Goal: Check status: Check status

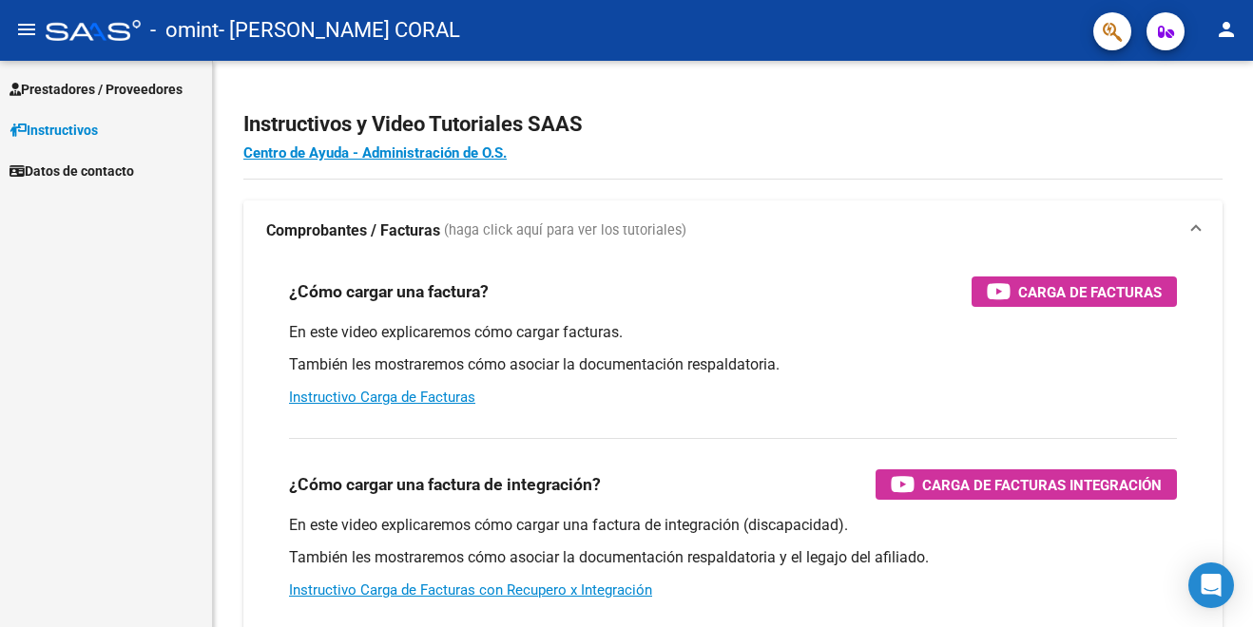
click at [1224, 29] on mat-icon "person" at bounding box center [1226, 29] width 23 height 23
click at [1212, 74] on button "person Mi Perfil" at bounding box center [1187, 80] width 116 height 46
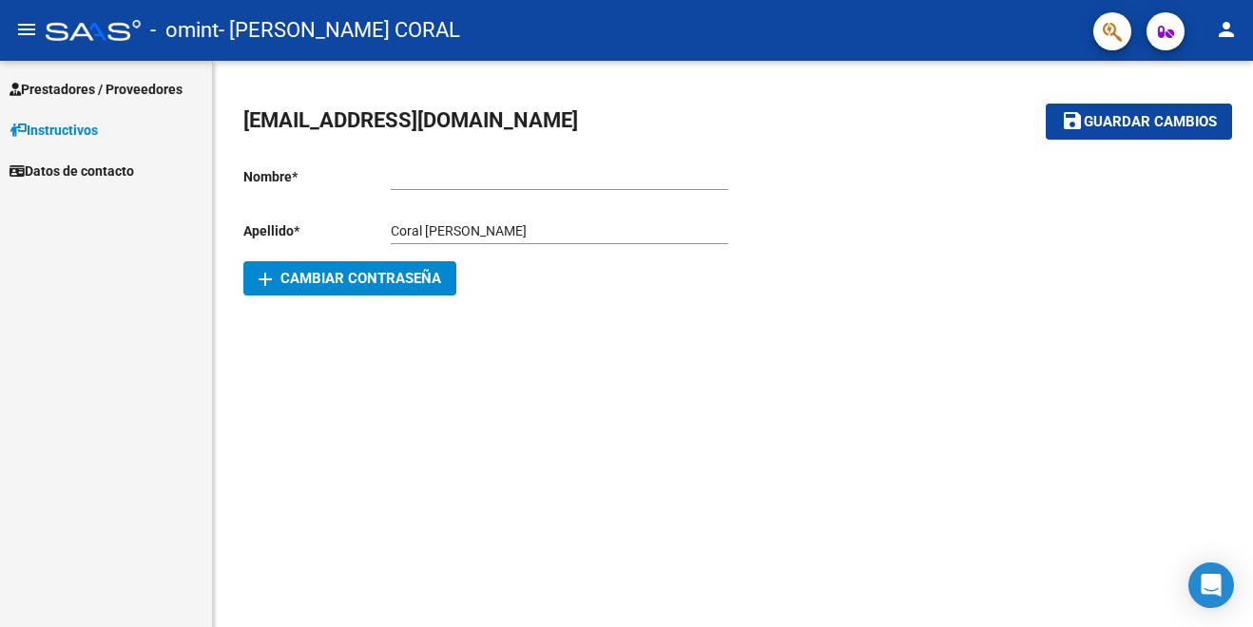
click at [82, 86] on span "Prestadores / Proveedores" at bounding box center [96, 89] width 173 height 21
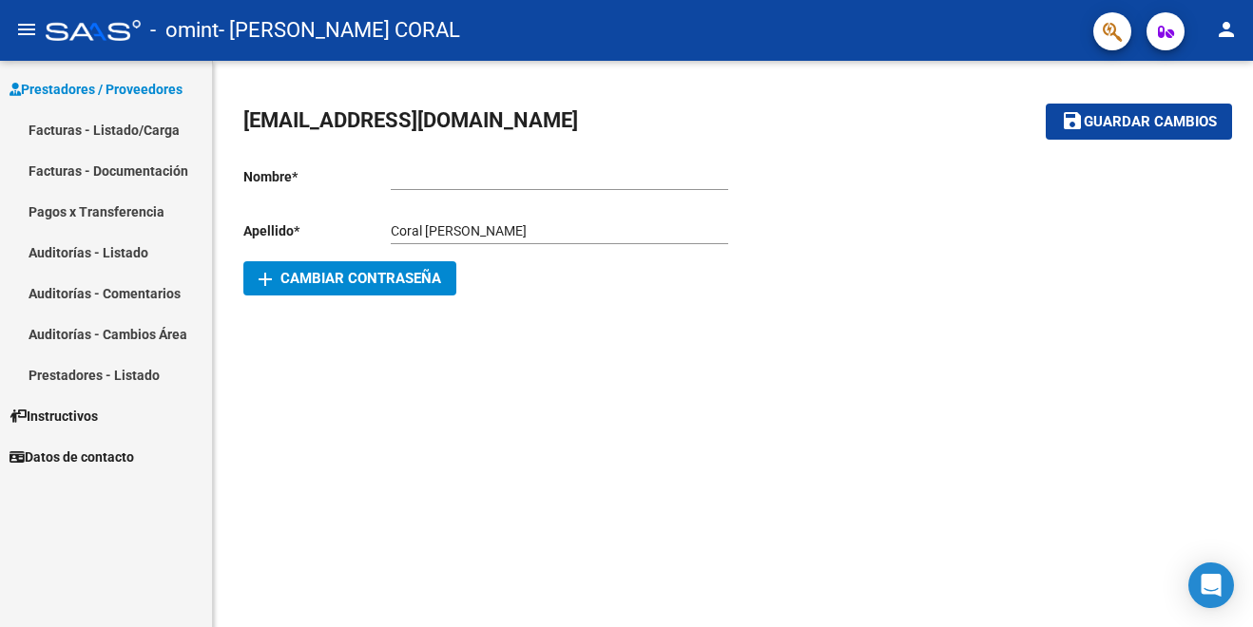
click at [99, 212] on link "Pagos x Transferencia" at bounding box center [106, 211] width 212 height 41
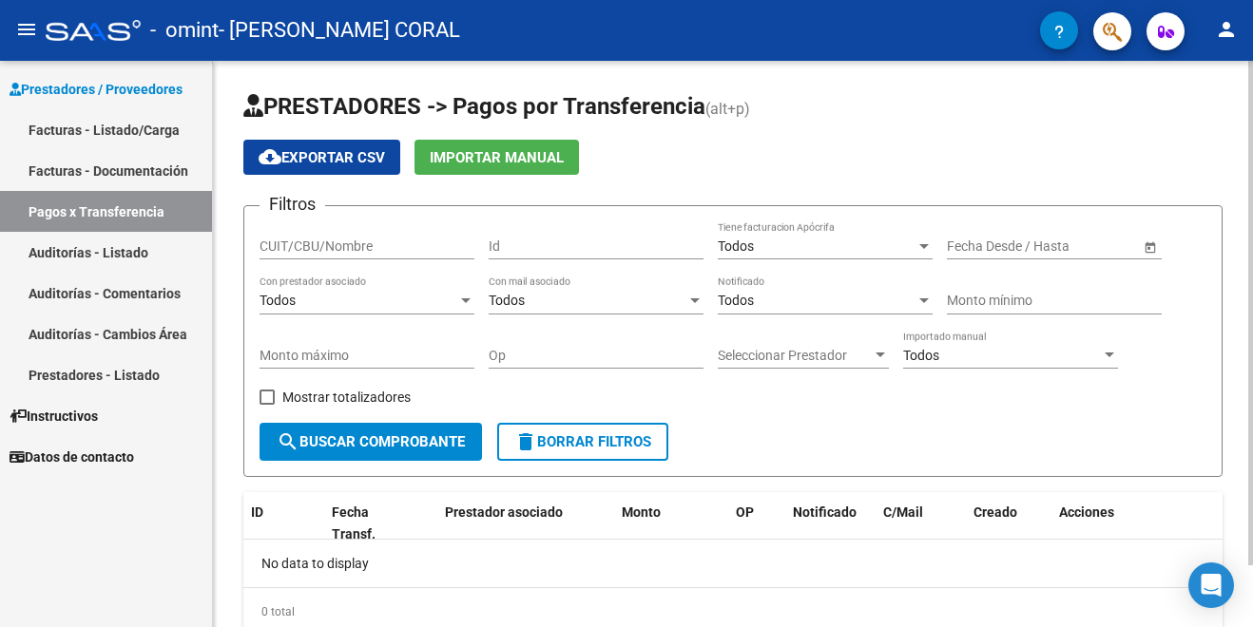
click at [1248, 591] on div at bounding box center [1250, 344] width 5 height 567
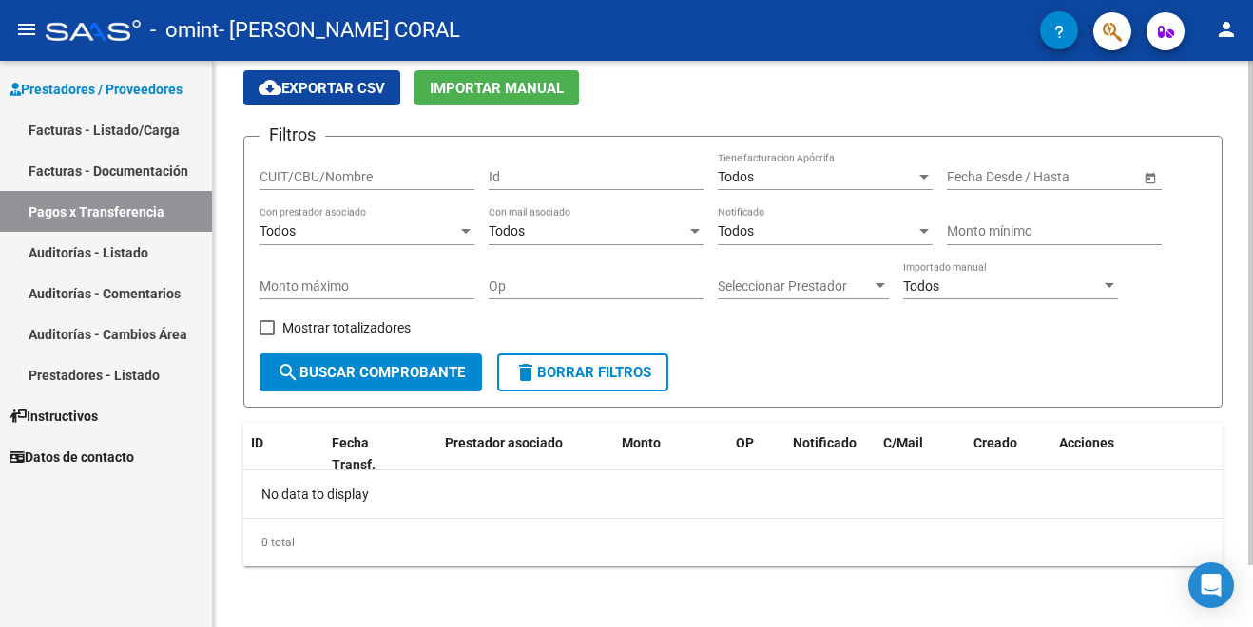
click at [1248, 591] on div at bounding box center [1250, 375] width 5 height 505
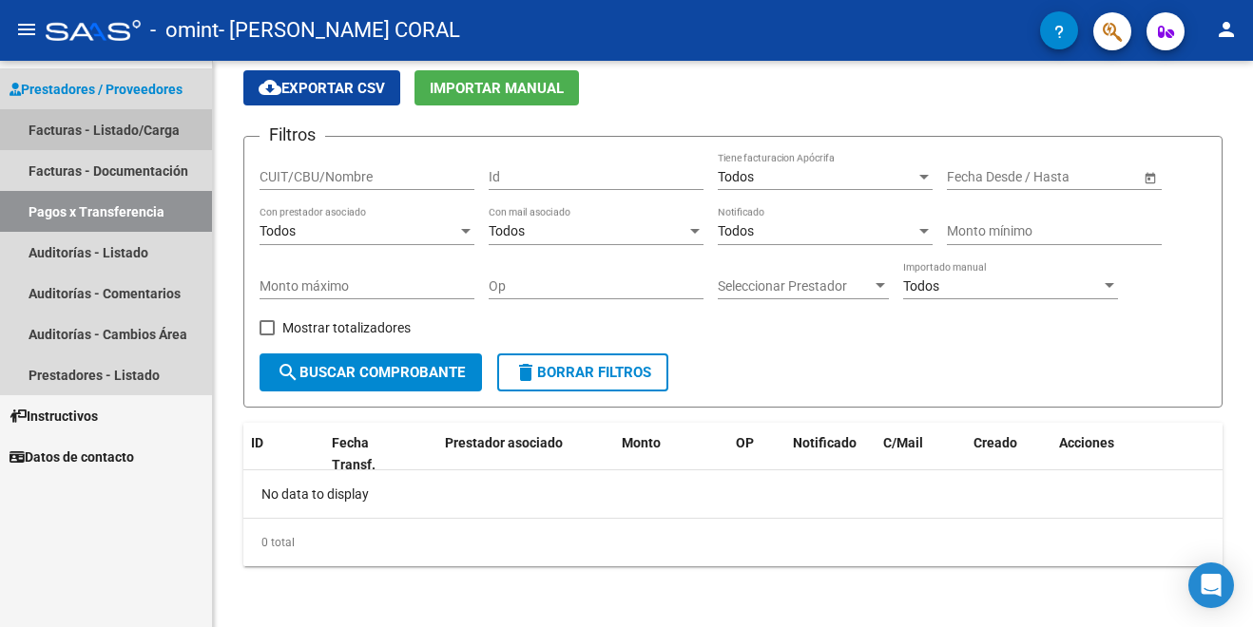
click at [113, 126] on link "Facturas - Listado/Carga" at bounding box center [106, 129] width 212 height 41
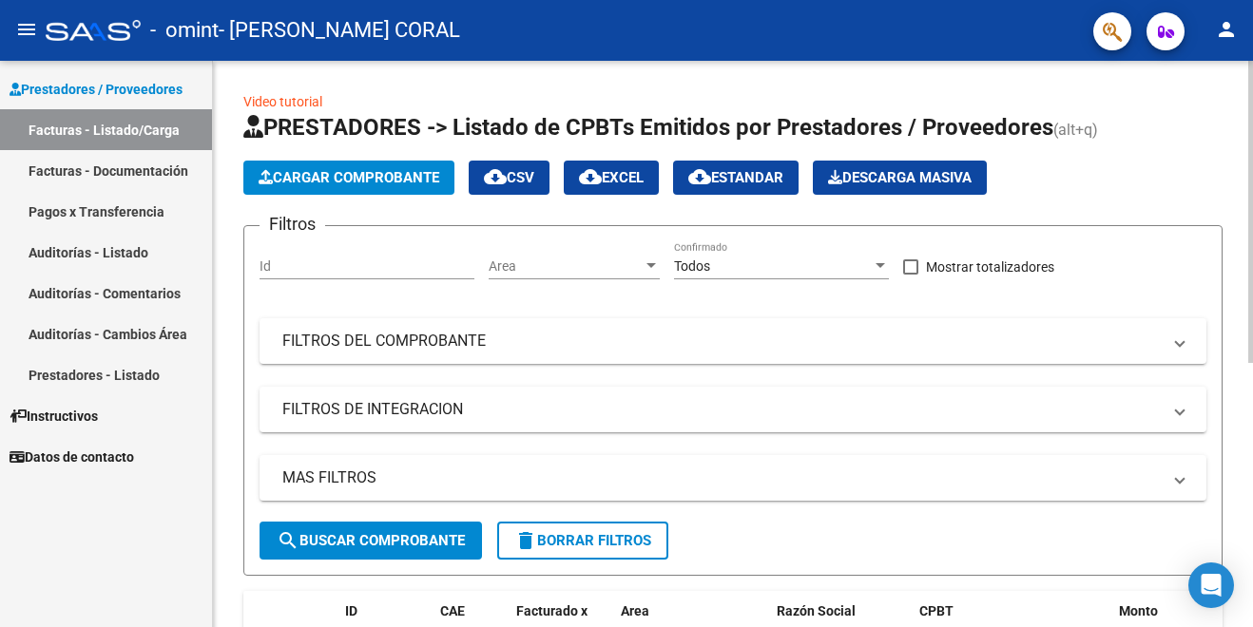
click at [1247, 489] on div "Video tutorial PRESTADORES -> Listado de CPBTs Emitidos por Prestadores / Prove…" at bounding box center [733, 585] width 1040 height 1048
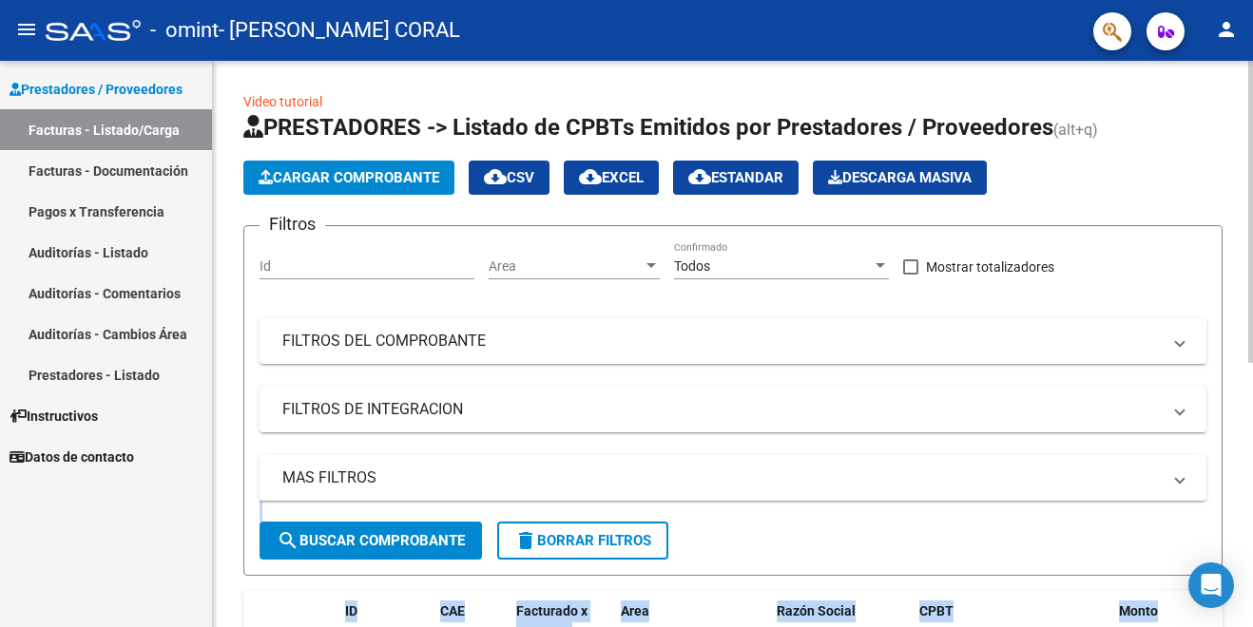
click at [1248, 485] on div "Video tutorial PRESTADORES -> Listado de CPBTs Emitidos por Prestadores / Prove…" at bounding box center [735, 585] width 1045 height 1048
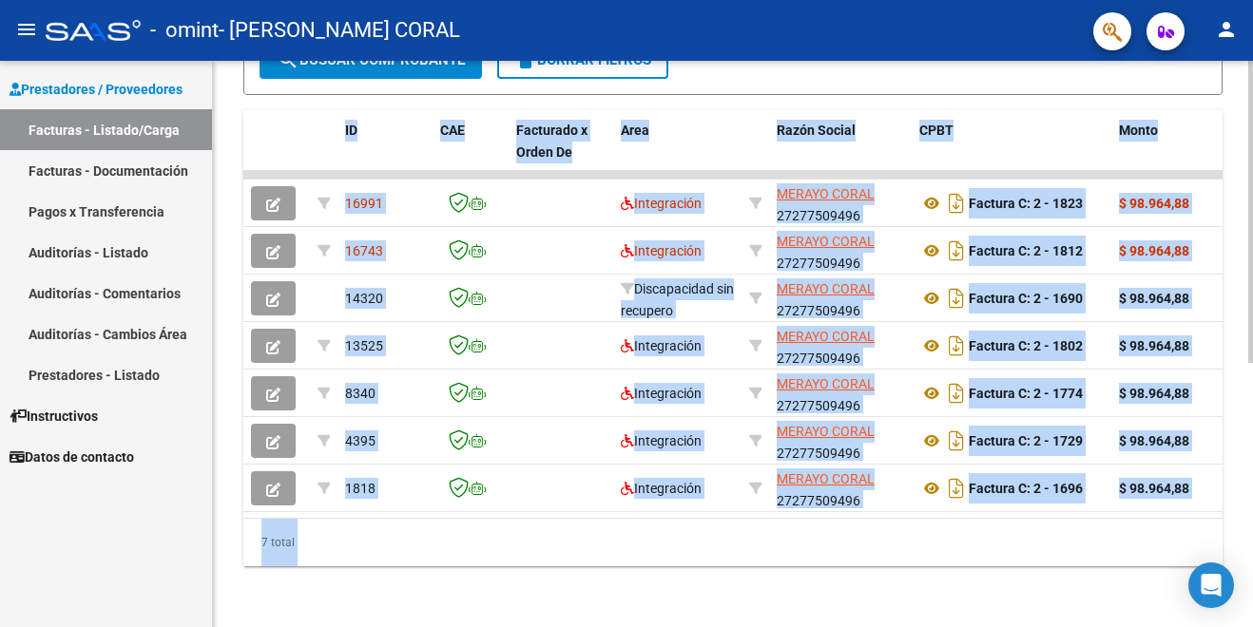
click at [1248, 485] on div at bounding box center [1250, 344] width 5 height 567
click at [895, 556] on div "7 total" at bounding box center [732, 543] width 979 height 48
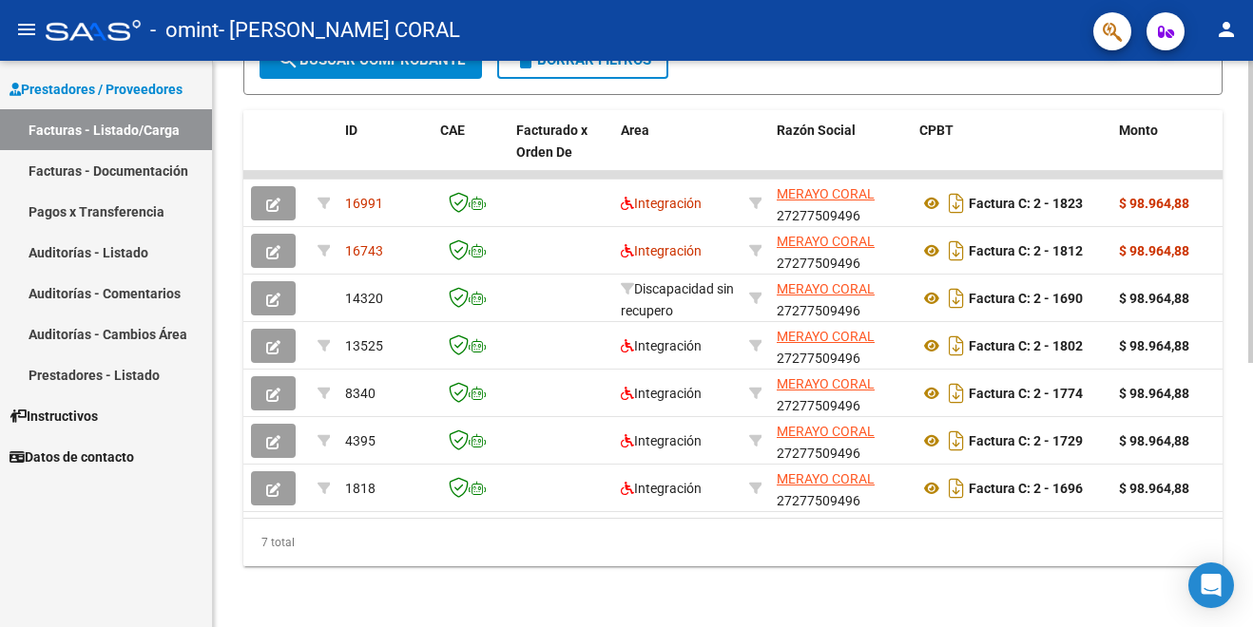
click at [895, 556] on div "7 total" at bounding box center [732, 543] width 979 height 48
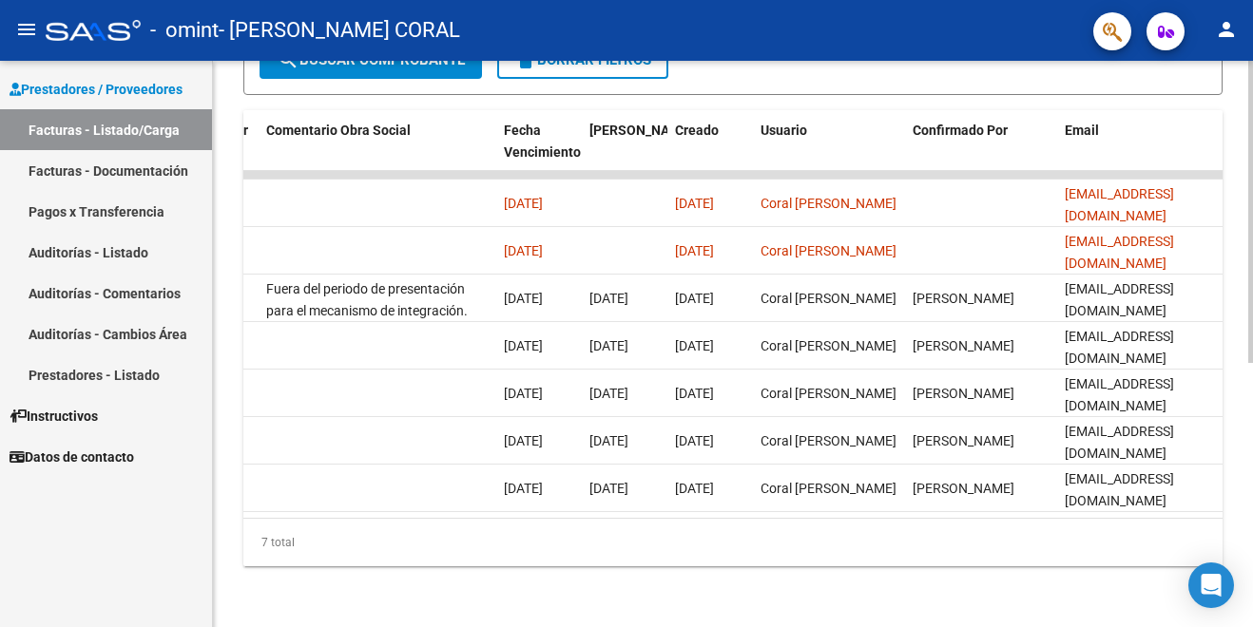
scroll to position [0, 3029]
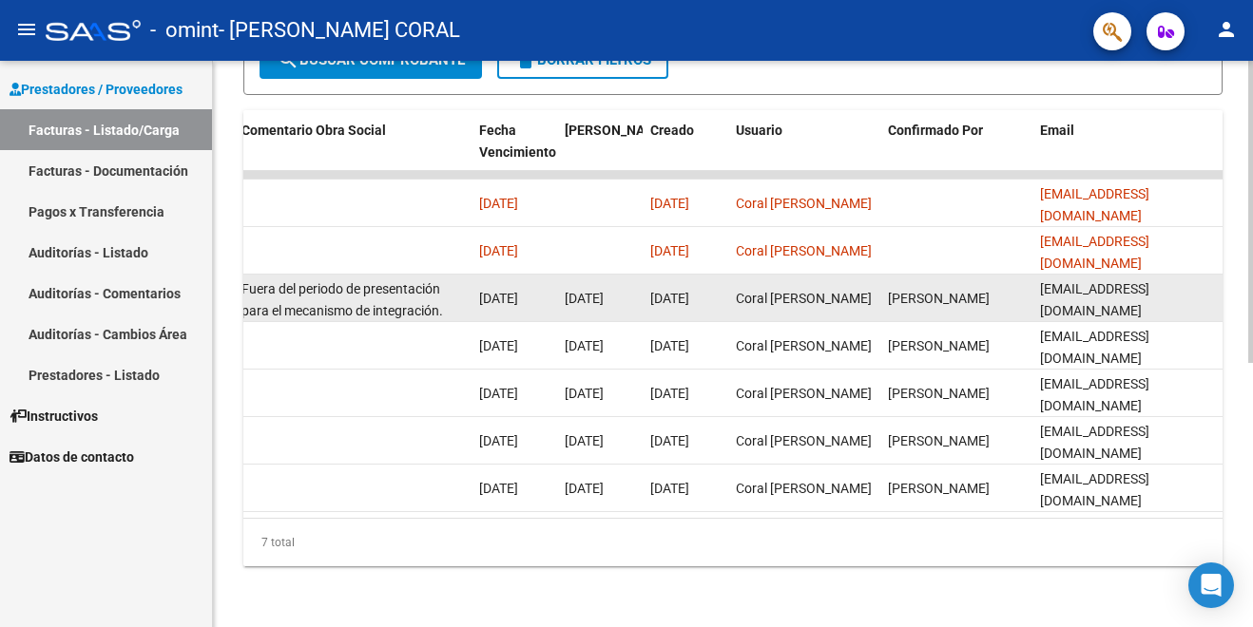
click at [515, 294] on div "[DATE]" at bounding box center [514, 299] width 70 height 22
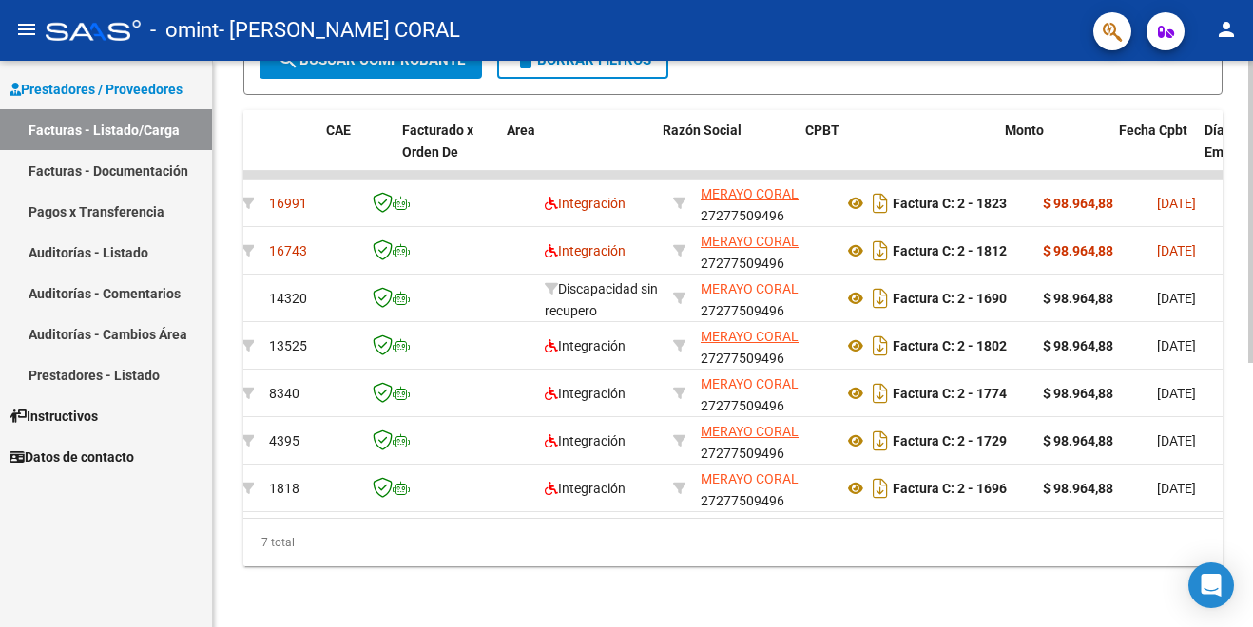
scroll to position [0, 114]
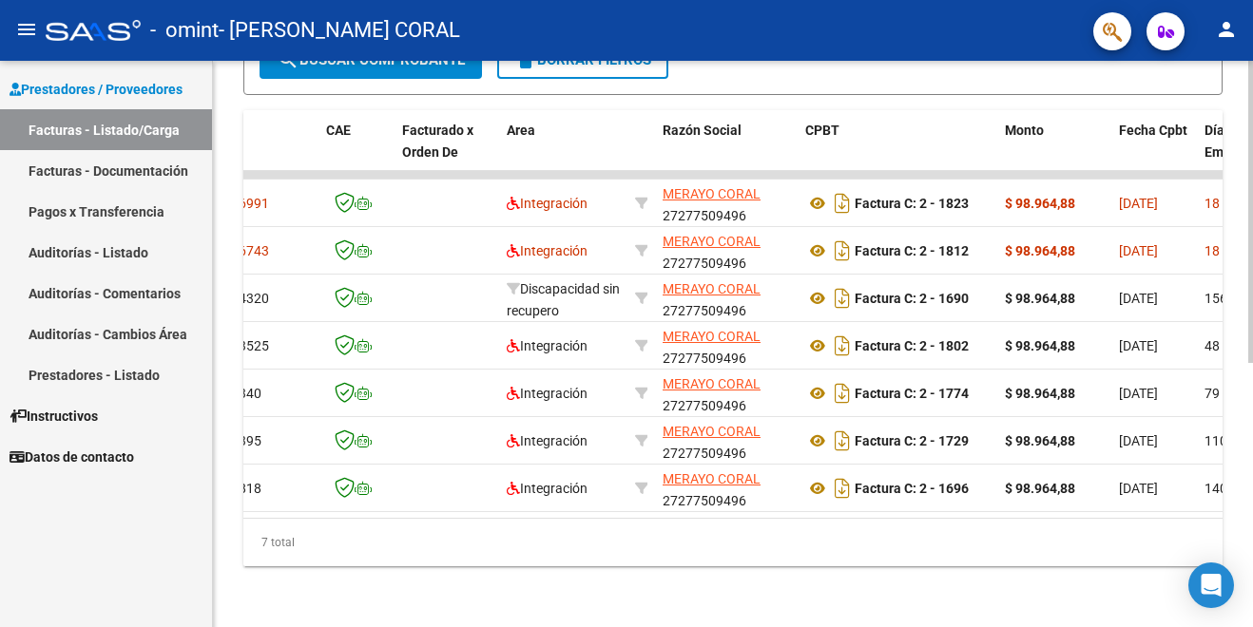
click at [1247, 247] on div "Video tutorial PRESTADORES -> Listado de CPBTs Emitidos por Prestadores / Prove…" at bounding box center [733, 104] width 1040 height 1048
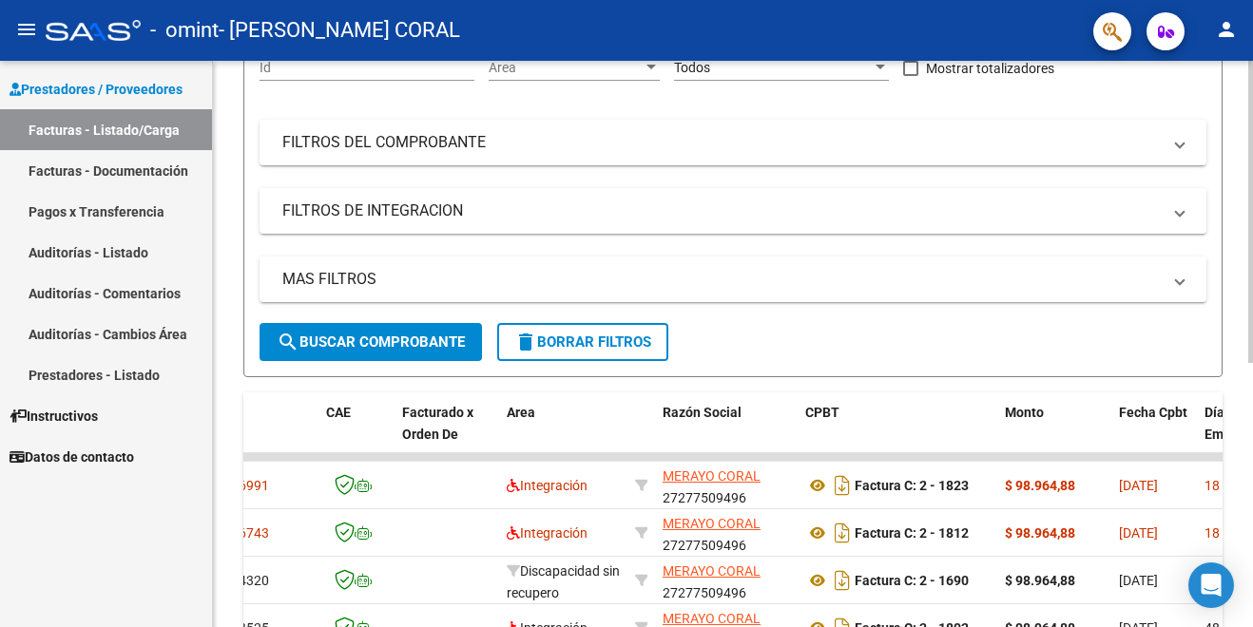
scroll to position [183, 0]
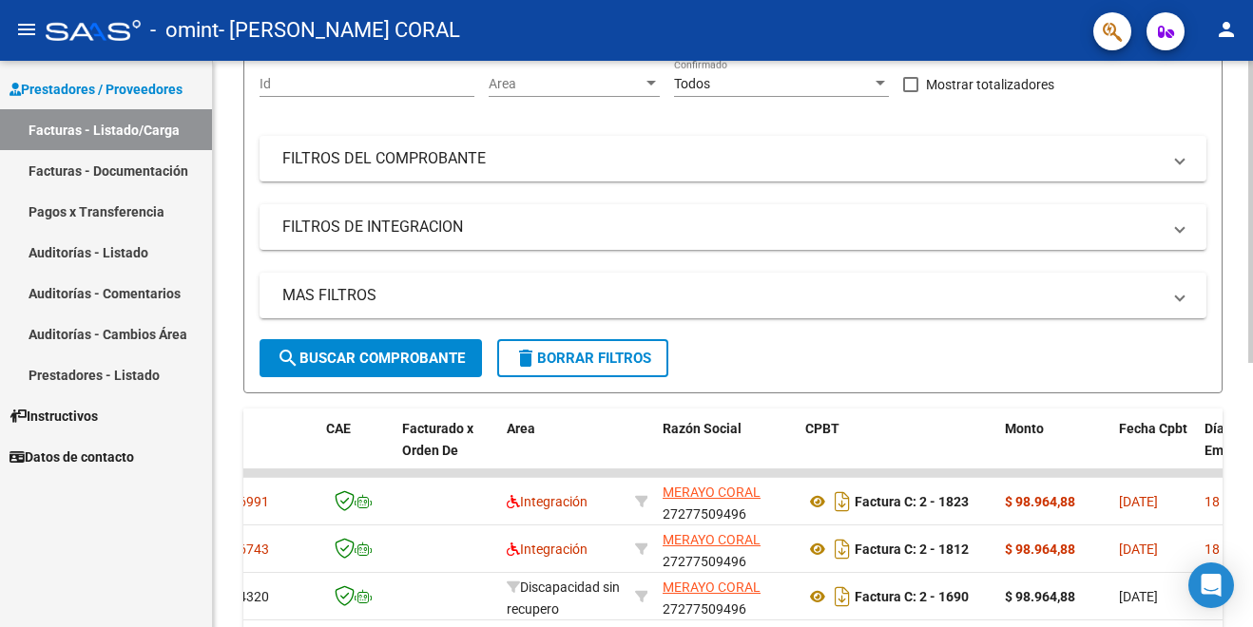
click at [1250, 282] on div at bounding box center [1250, 313] width 5 height 302
click at [1249, 617] on div at bounding box center [1250, 344] width 5 height 567
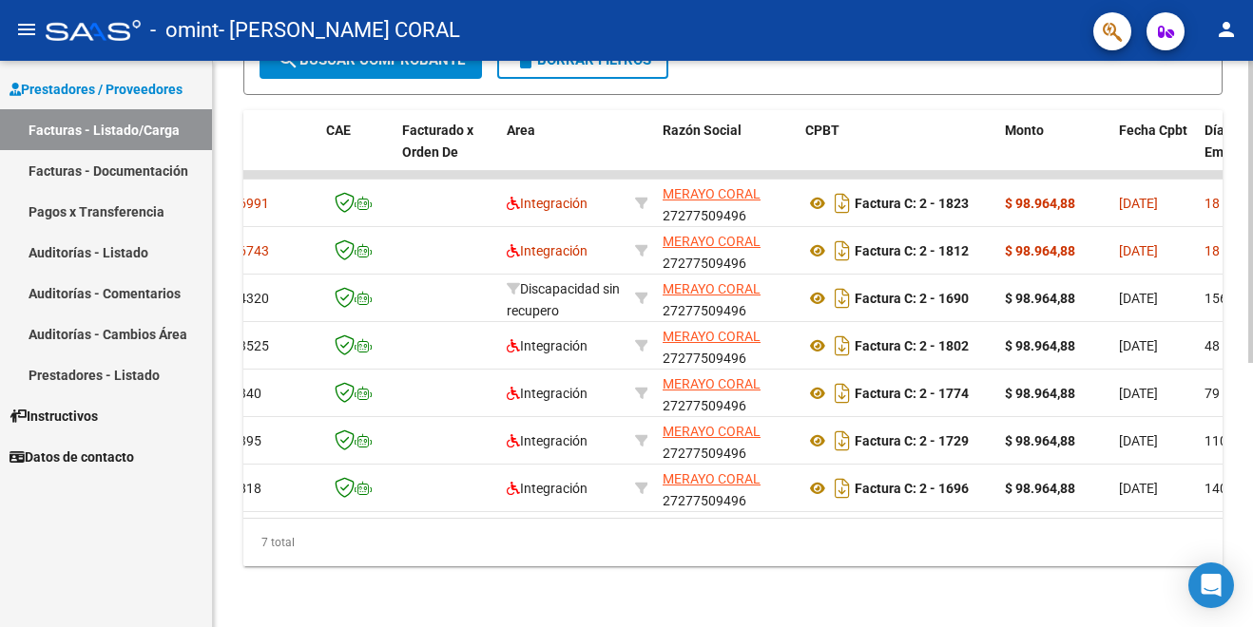
click at [1249, 617] on div at bounding box center [1250, 476] width 5 height 302
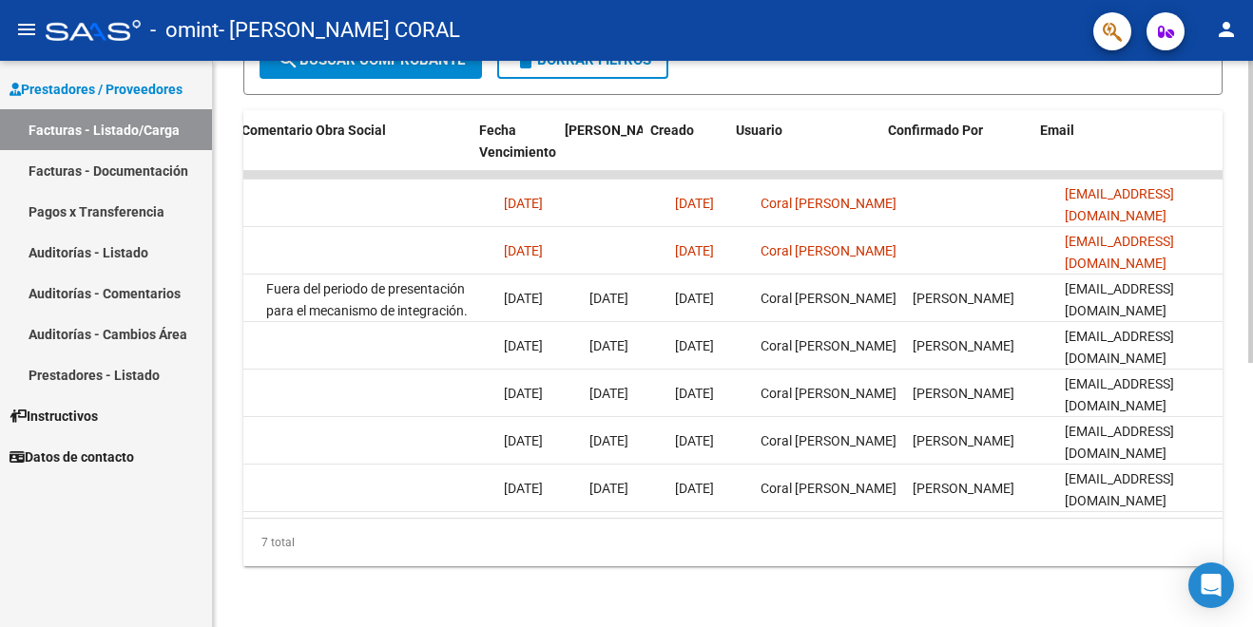
scroll to position [0, 3029]
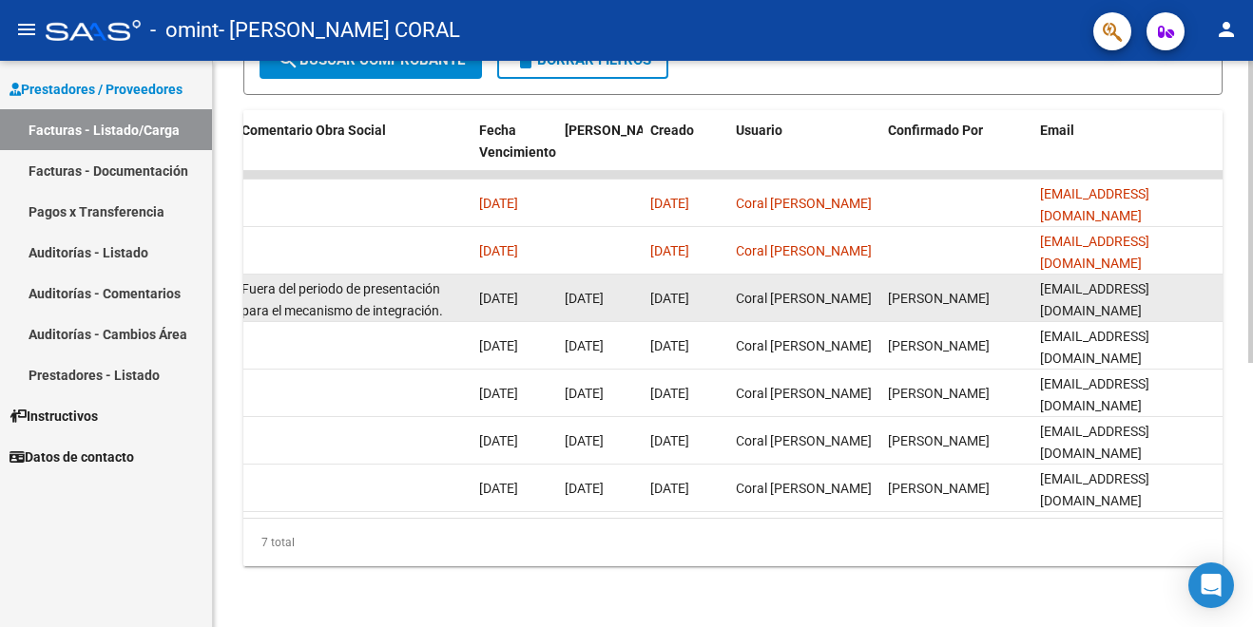
click at [1219, 282] on datatable-body-cell "[EMAIL_ADDRESS][DOMAIN_NAME]" at bounding box center [1128, 298] width 190 height 47
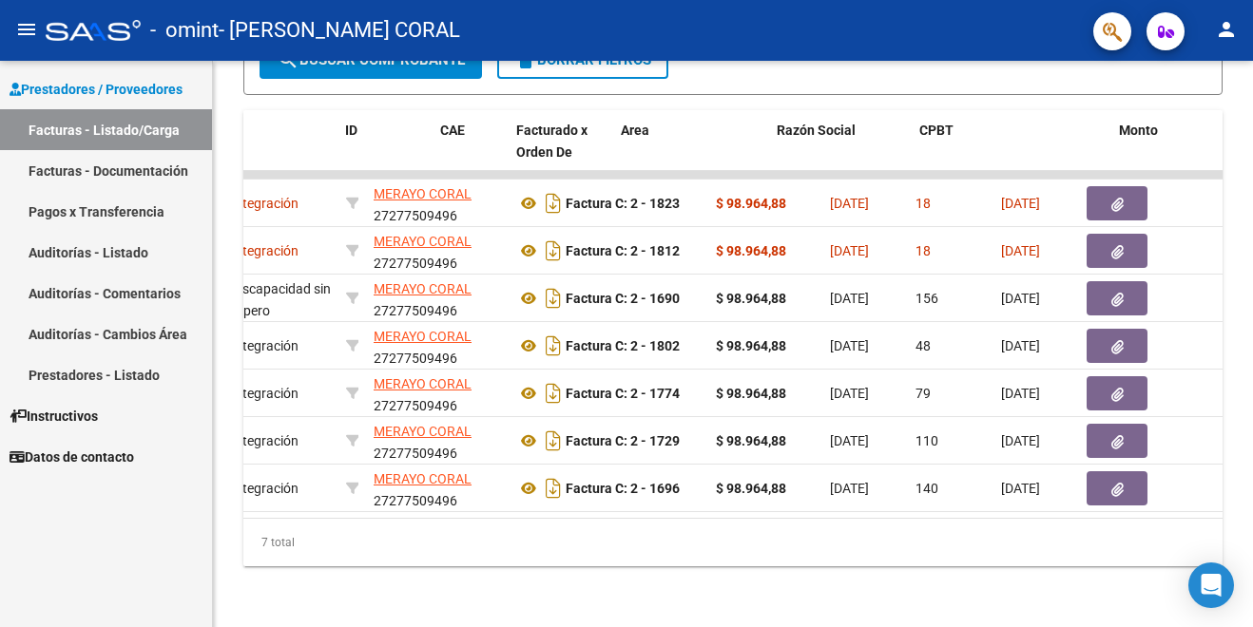
scroll to position [0, 0]
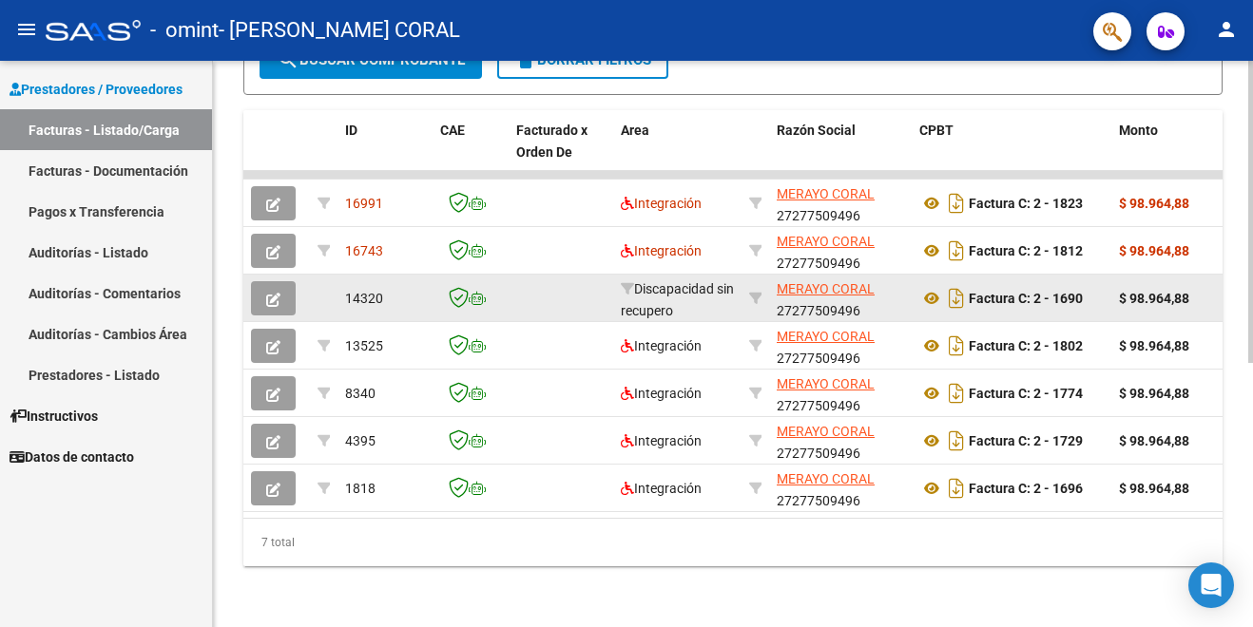
drag, startPoint x: 990, startPoint y: 280, endPoint x: 304, endPoint y: 279, distance: 685.5
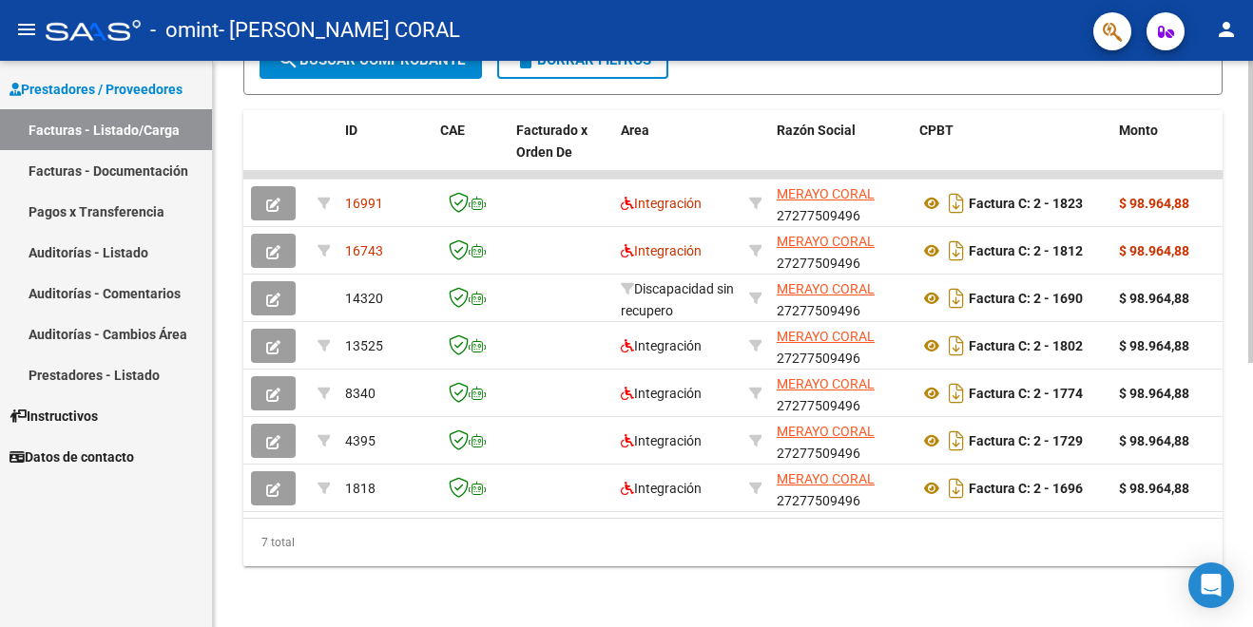
drag, startPoint x: 304, startPoint y: 279, endPoint x: 744, endPoint y: 537, distance: 510.5
click at [744, 537] on div "7 total" at bounding box center [732, 543] width 979 height 48
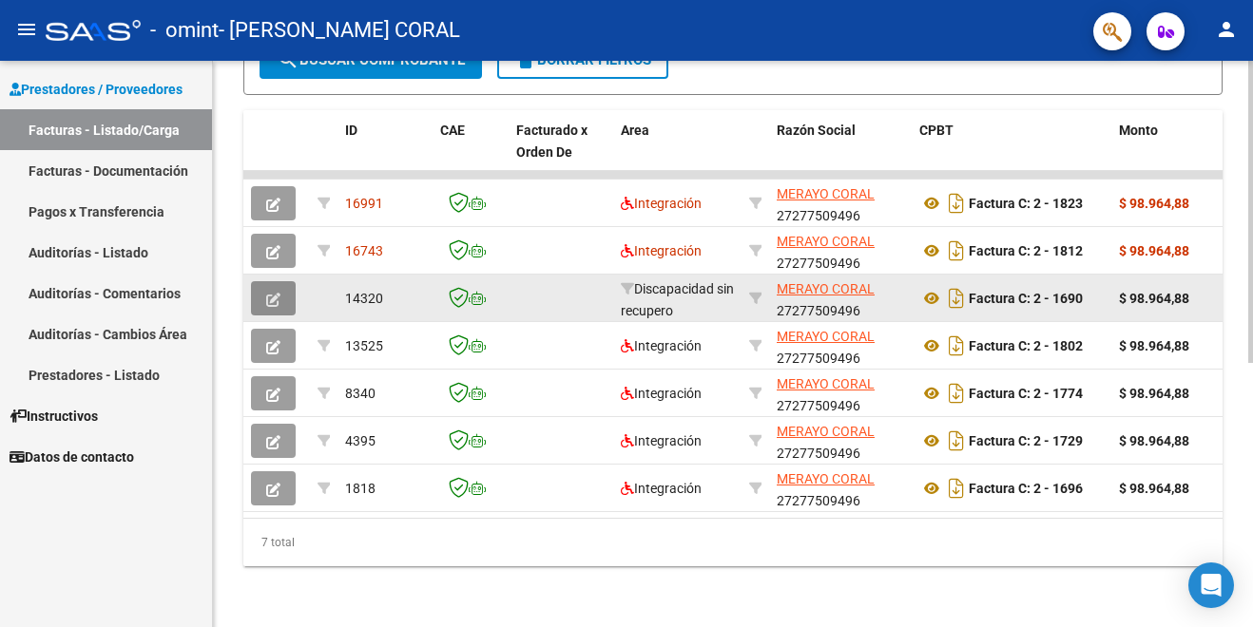
click at [275, 293] on icon "button" at bounding box center [273, 300] width 14 height 14
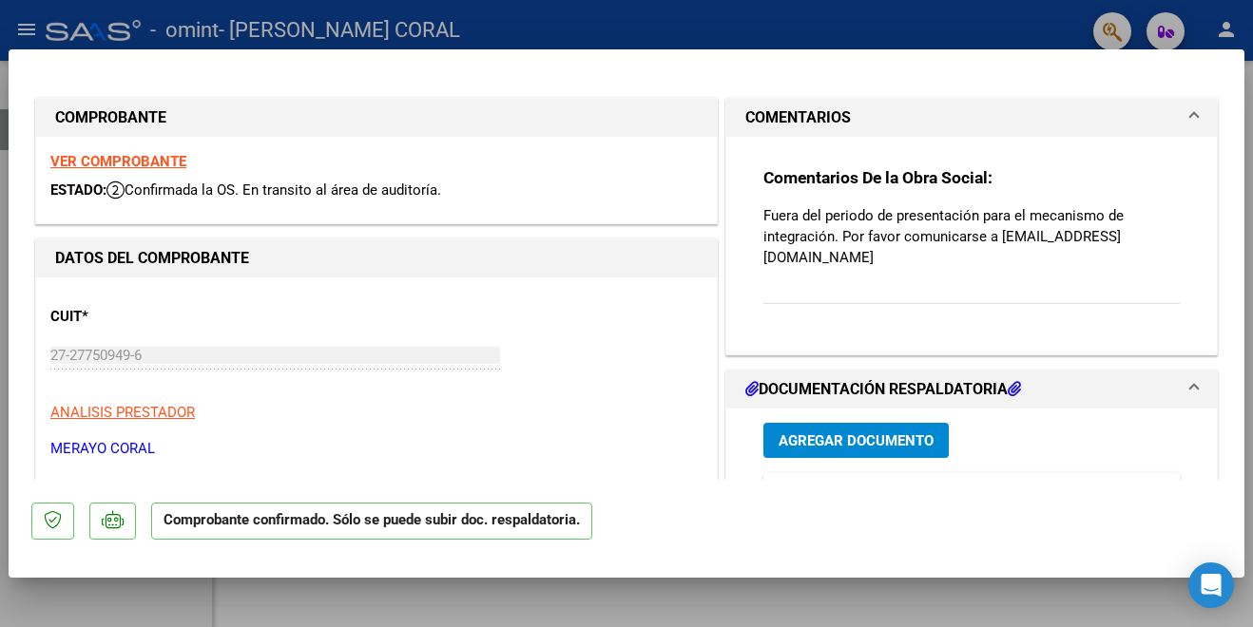
click at [164, 163] on strong "VER COMPROBANTE" at bounding box center [118, 161] width 136 height 17
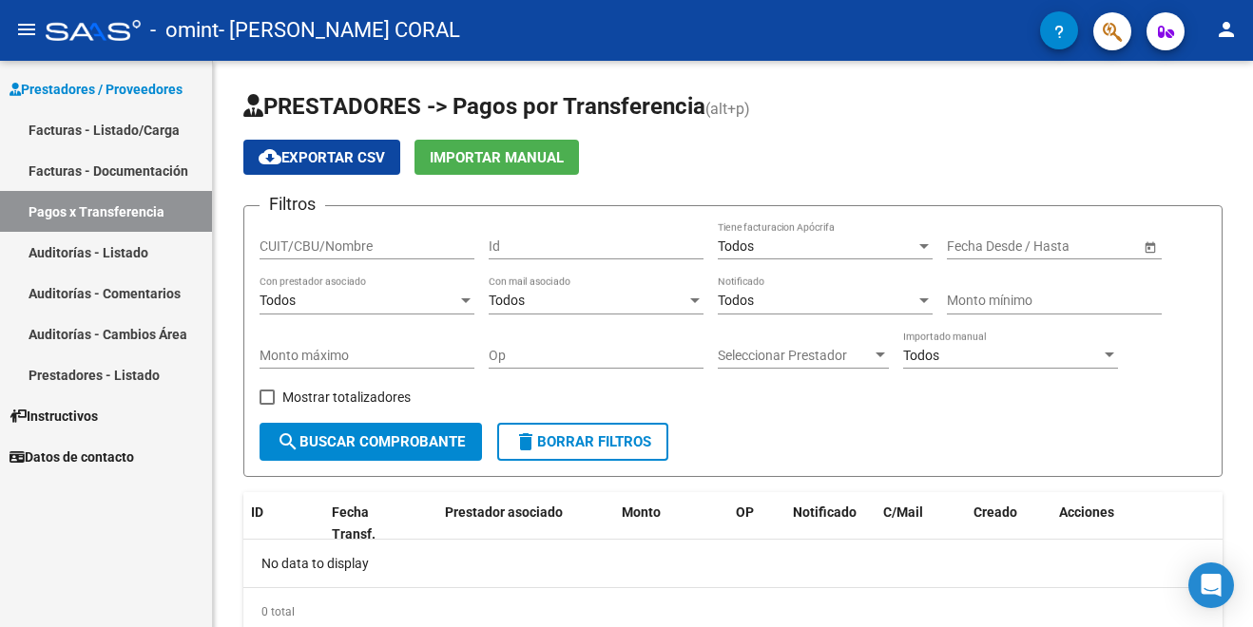
click at [116, 125] on link "Facturas - Listado/Carga" at bounding box center [106, 129] width 212 height 41
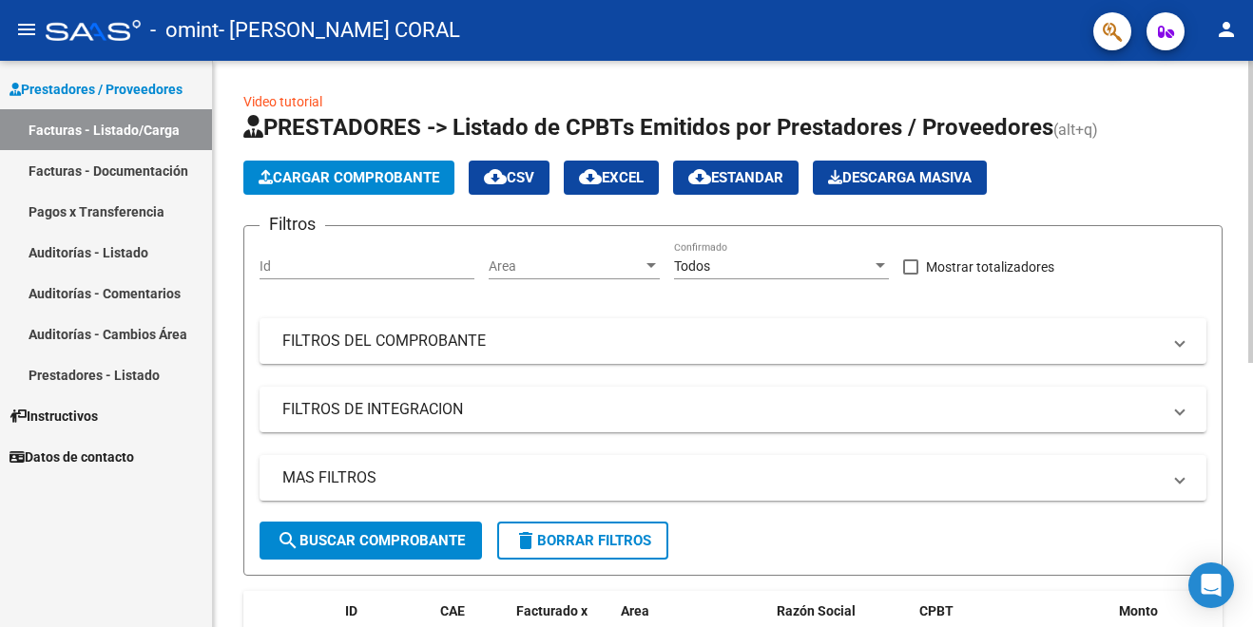
scroll to position [496, 0]
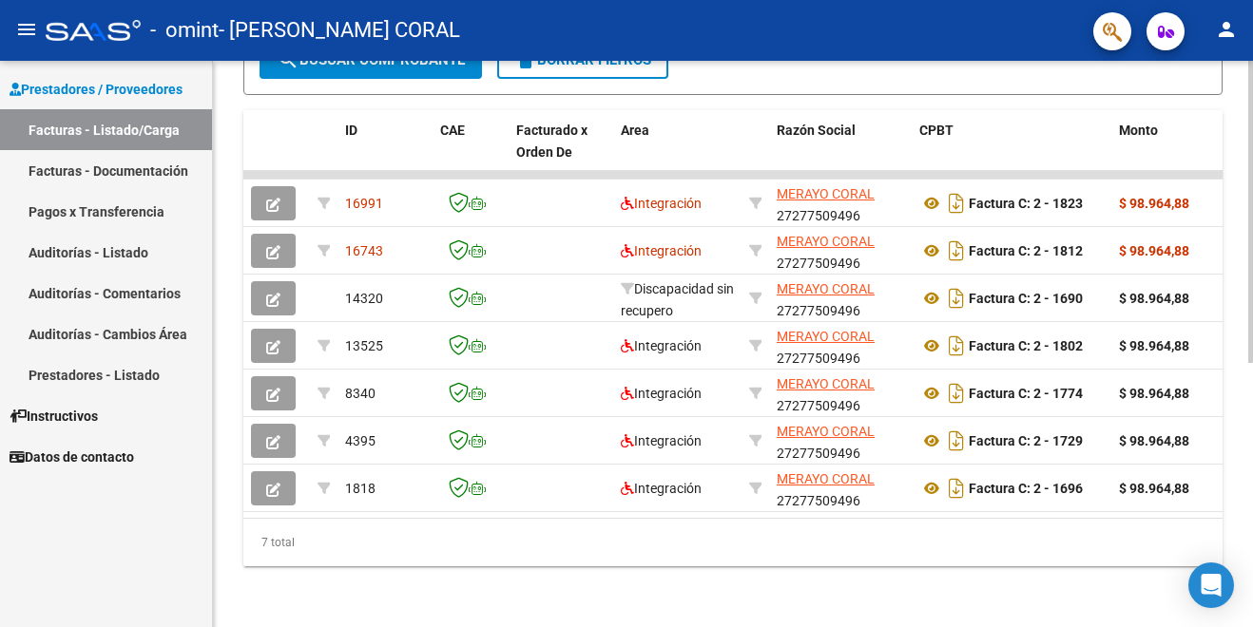
click at [1250, 586] on div at bounding box center [1250, 344] width 5 height 567
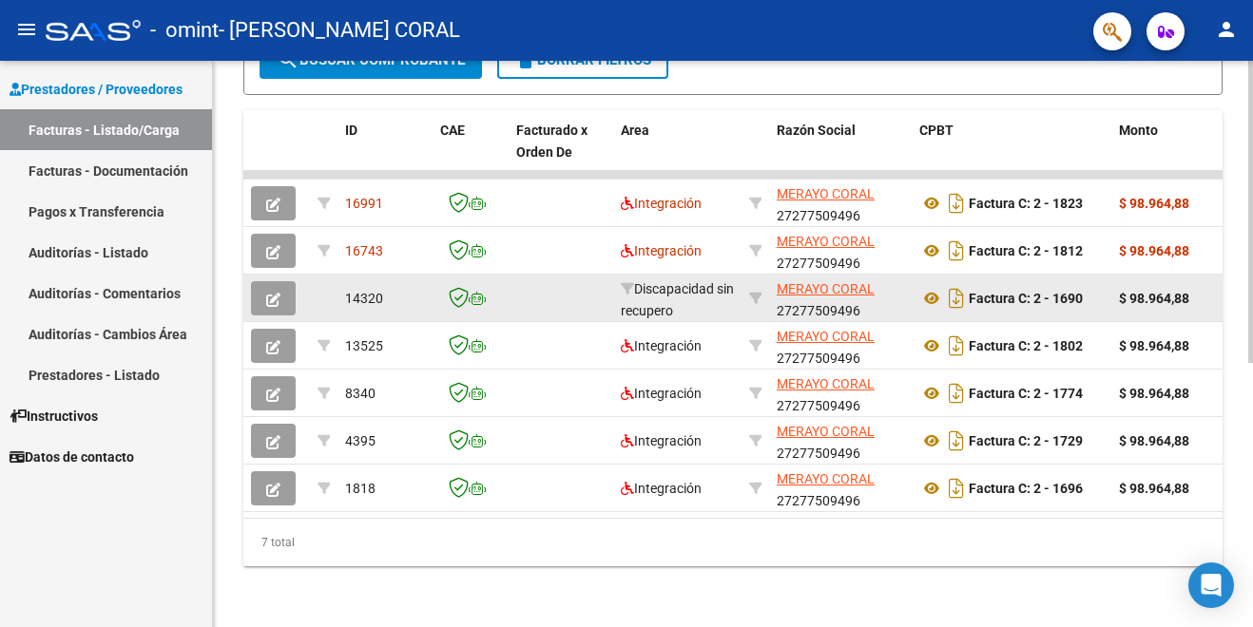
click at [1103, 289] on div "Factura C: 2 - 1690" at bounding box center [1011, 298] width 184 height 30
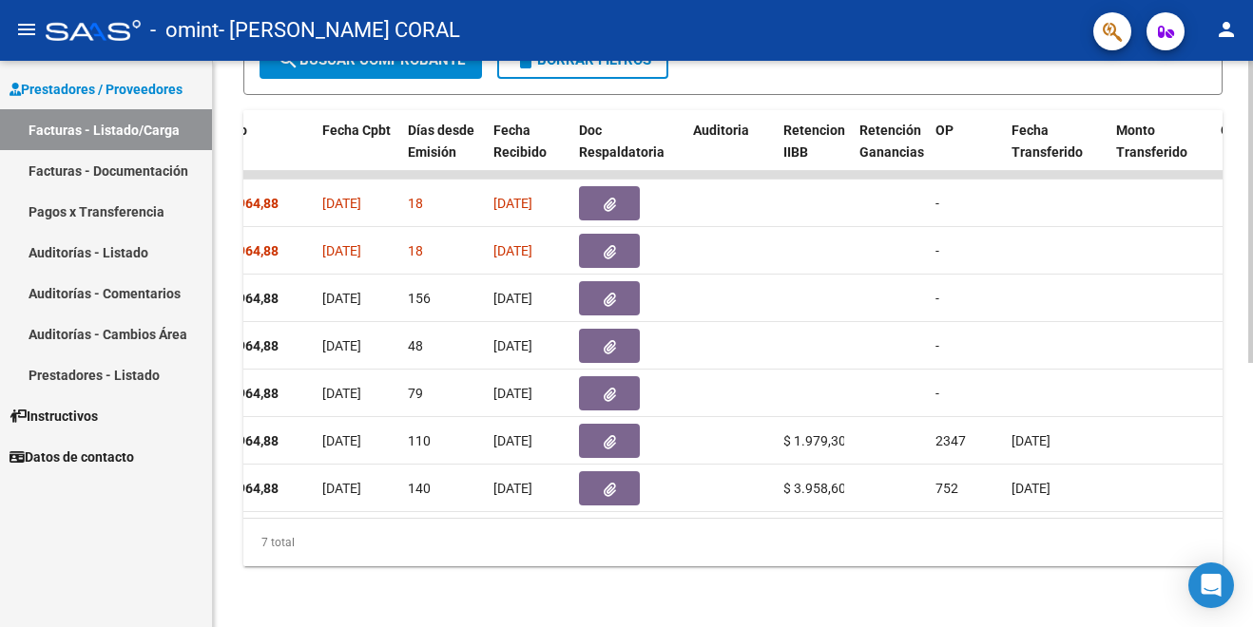
scroll to position [0, 54]
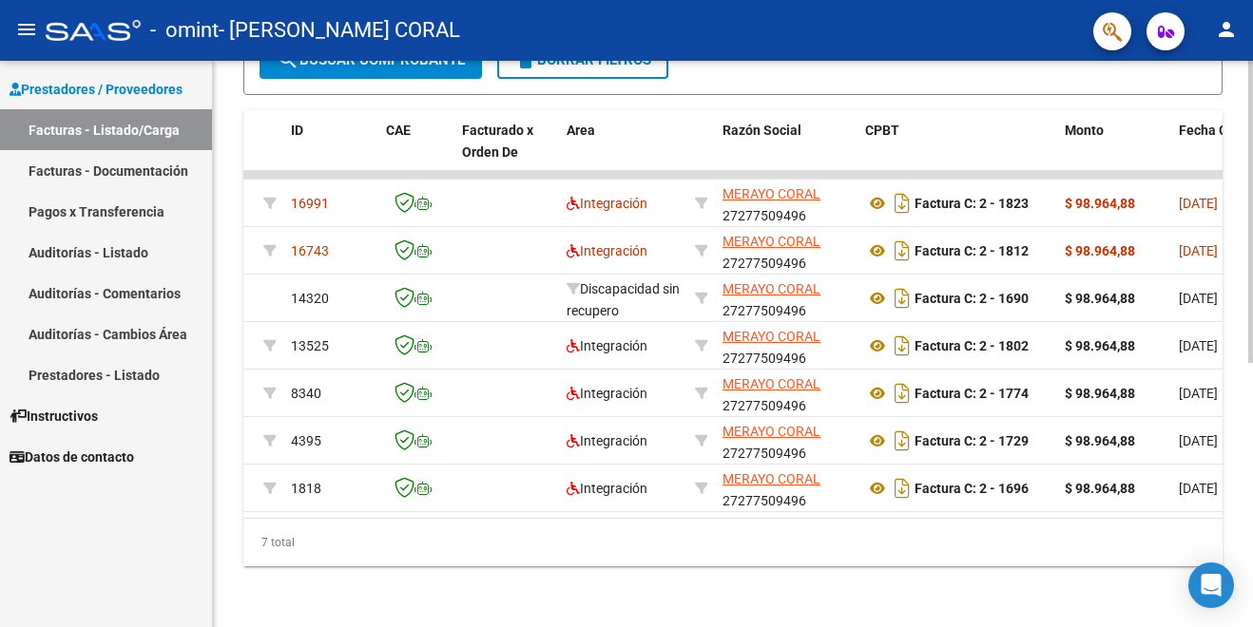
click at [1252, 208] on div at bounding box center [1250, 344] width 5 height 567
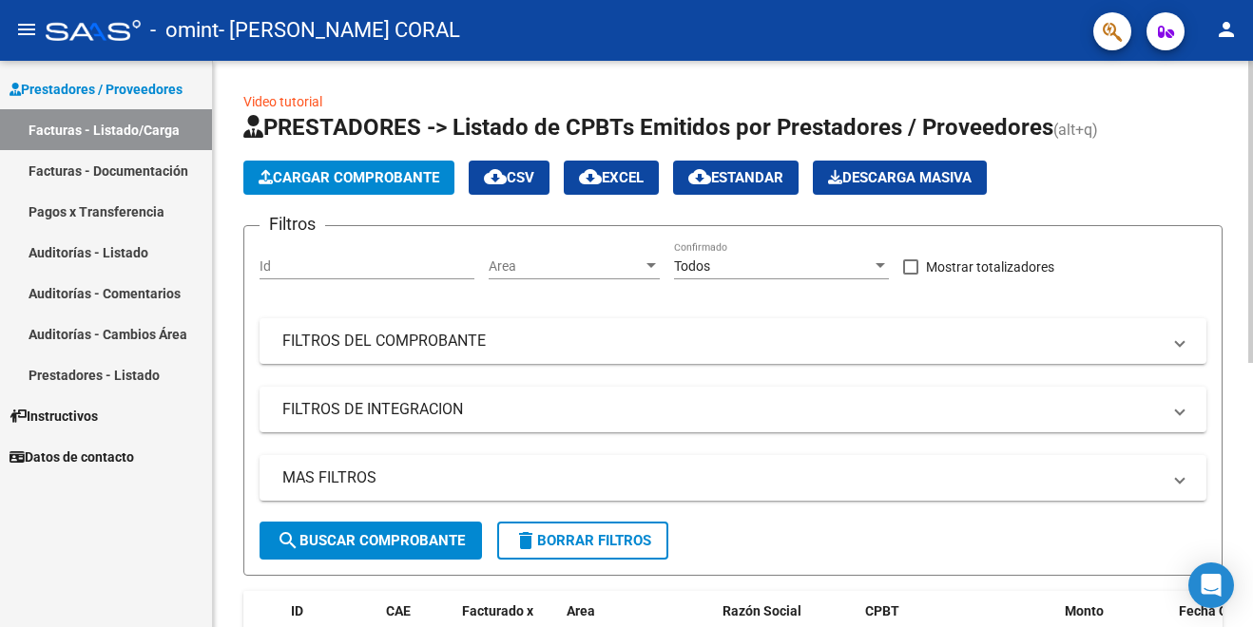
scroll to position [496, 0]
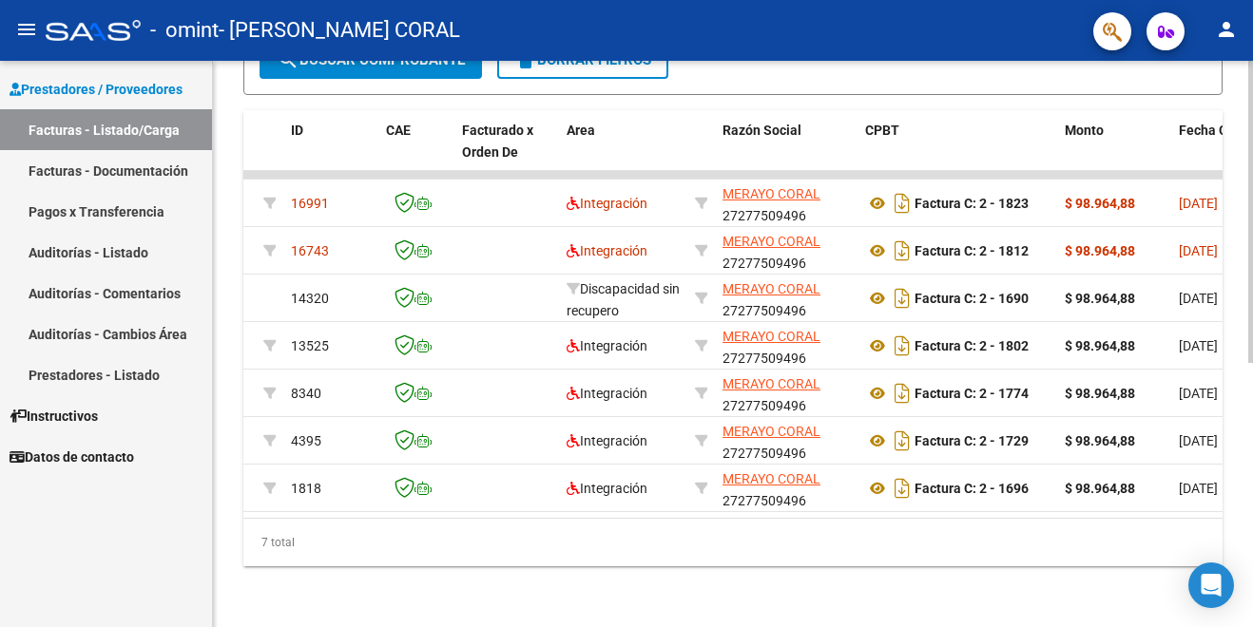
click at [1251, 454] on div at bounding box center [1250, 344] width 5 height 567
click at [1251, 454] on div at bounding box center [1250, 476] width 5 height 302
click at [1248, 312] on div at bounding box center [1250, 344] width 5 height 567
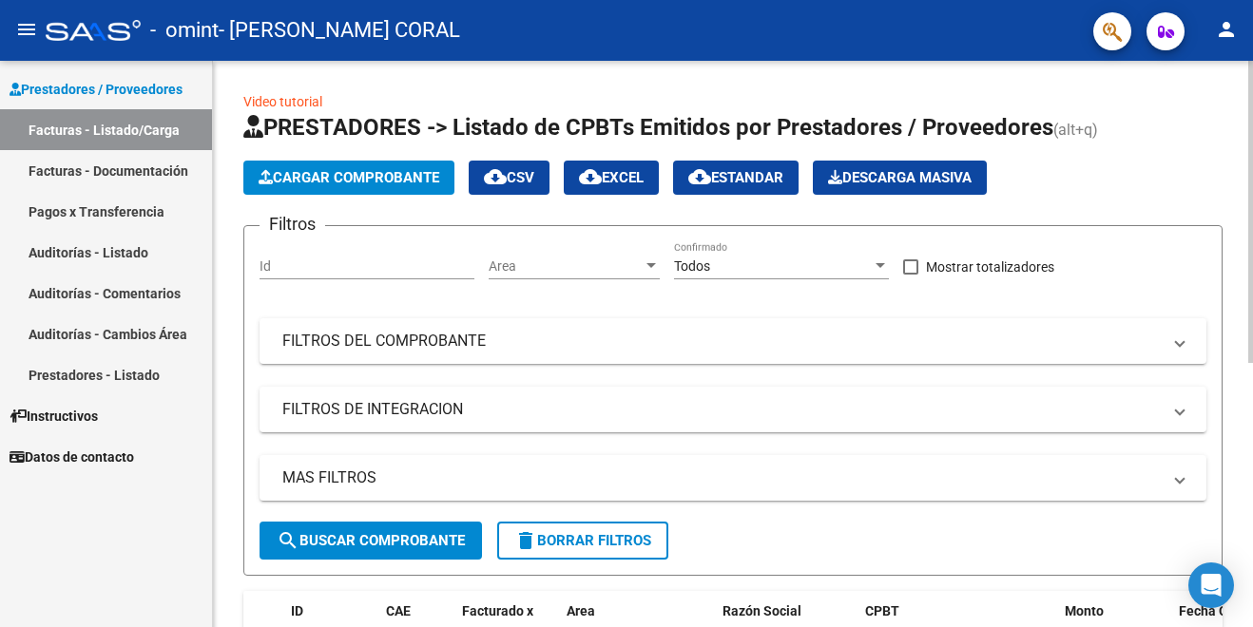
click at [1248, 312] on div at bounding box center [1250, 212] width 5 height 302
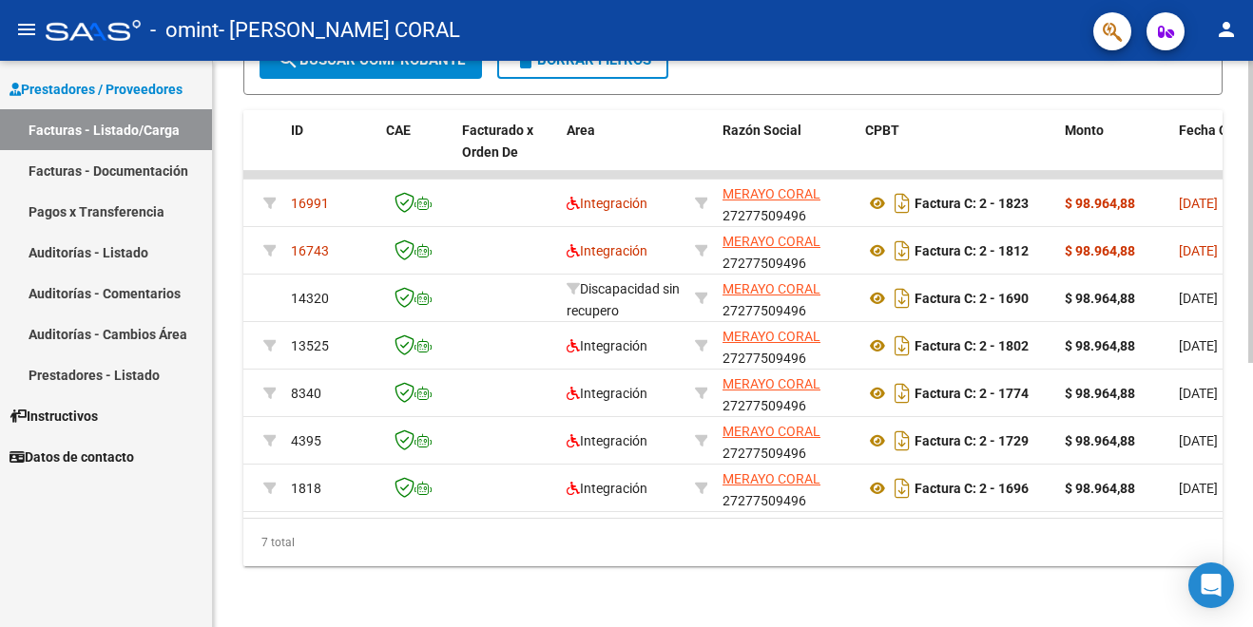
click at [1251, 376] on div at bounding box center [1250, 344] width 5 height 567
click at [1250, 318] on div at bounding box center [1250, 344] width 5 height 567
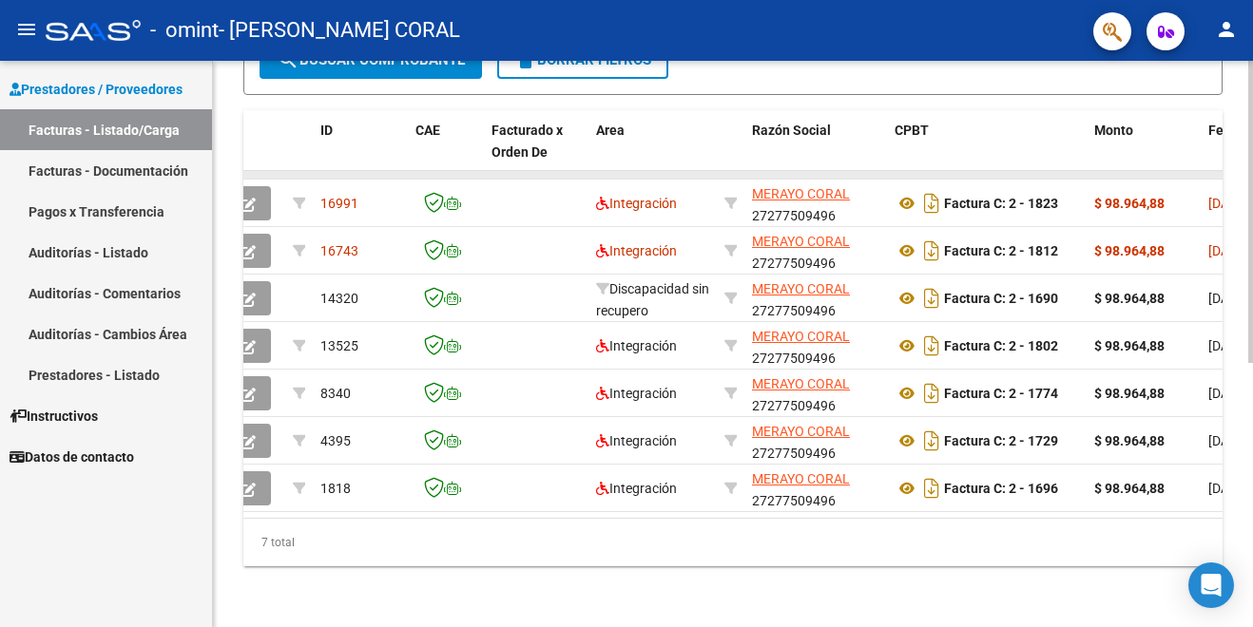
scroll to position [0, 0]
